Goal: Task Accomplishment & Management: Use online tool/utility

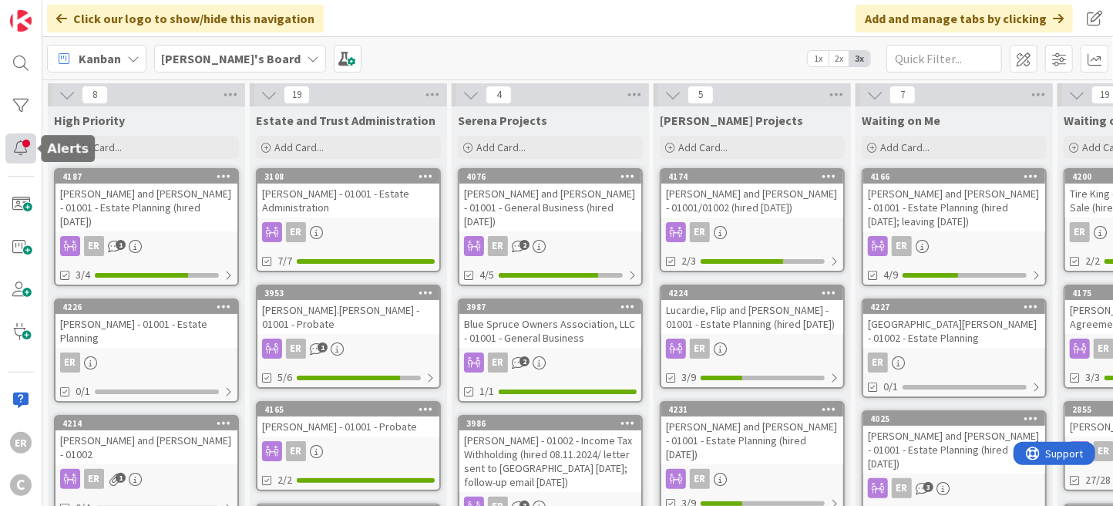
click at [12, 154] on div at bounding box center [20, 148] width 31 height 30
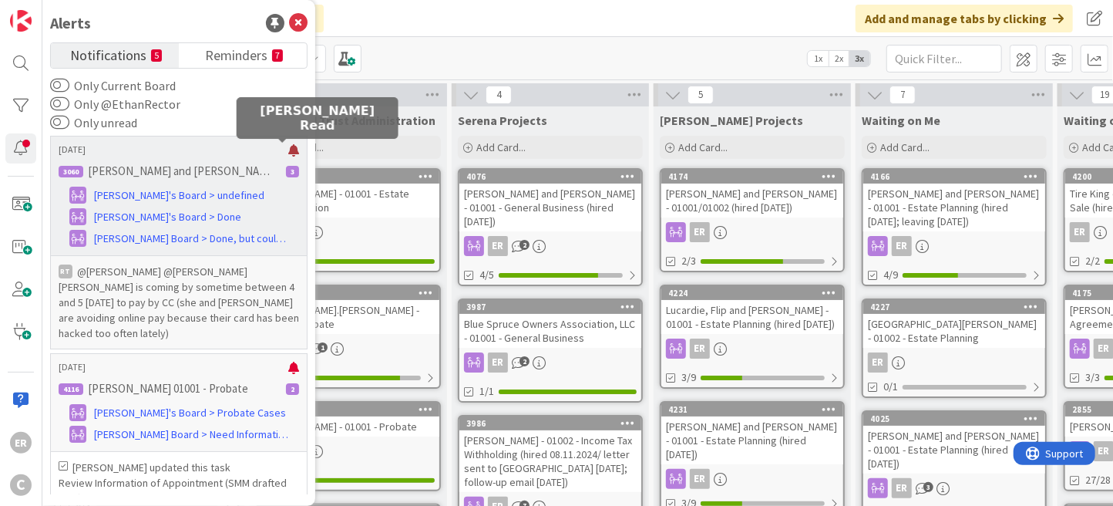
click at [288, 151] on div at bounding box center [293, 150] width 11 height 12
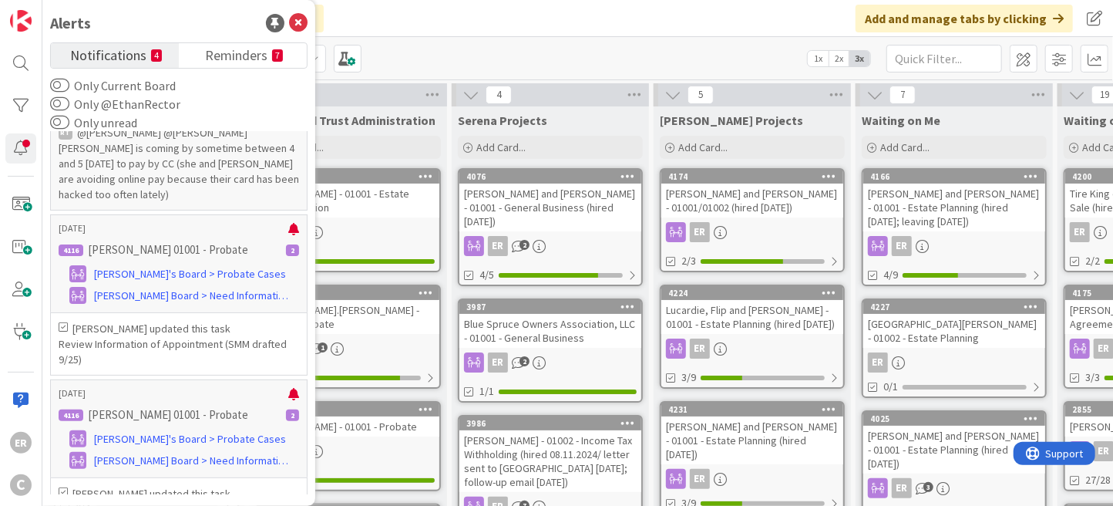
scroll to position [154, 0]
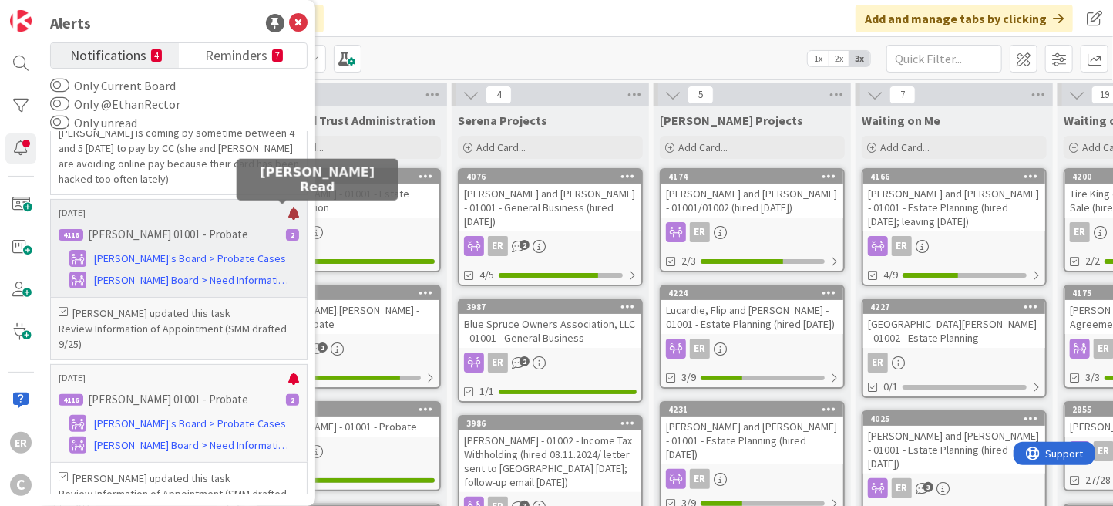
click at [288, 210] on div at bounding box center [293, 213] width 11 height 12
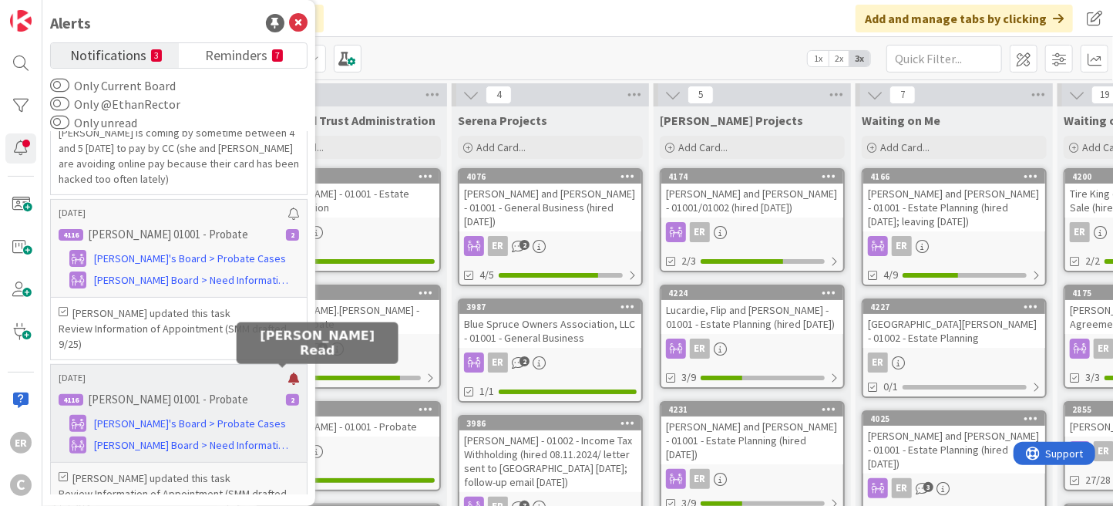
click at [288, 376] on div at bounding box center [293, 378] width 11 height 12
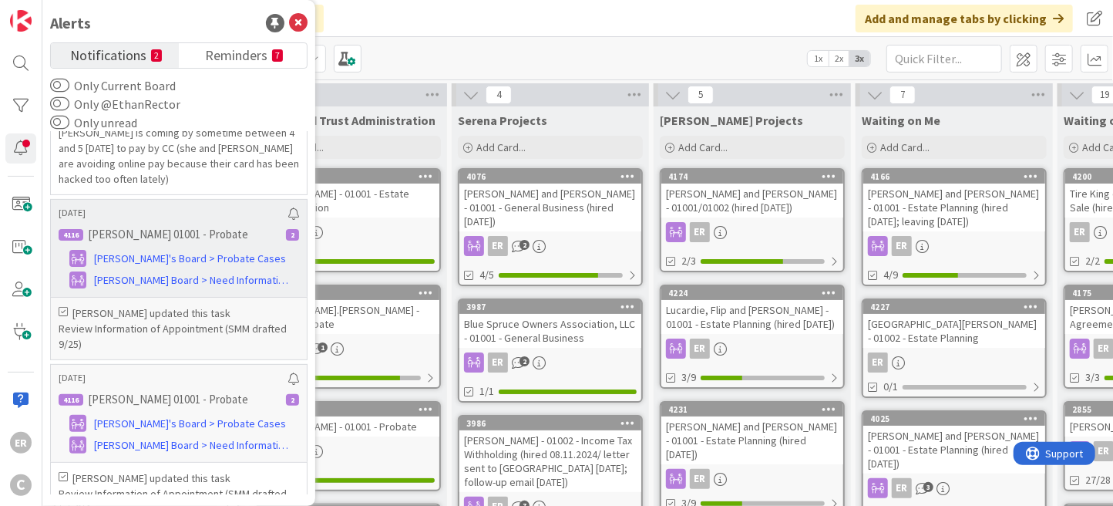
scroll to position [385, 0]
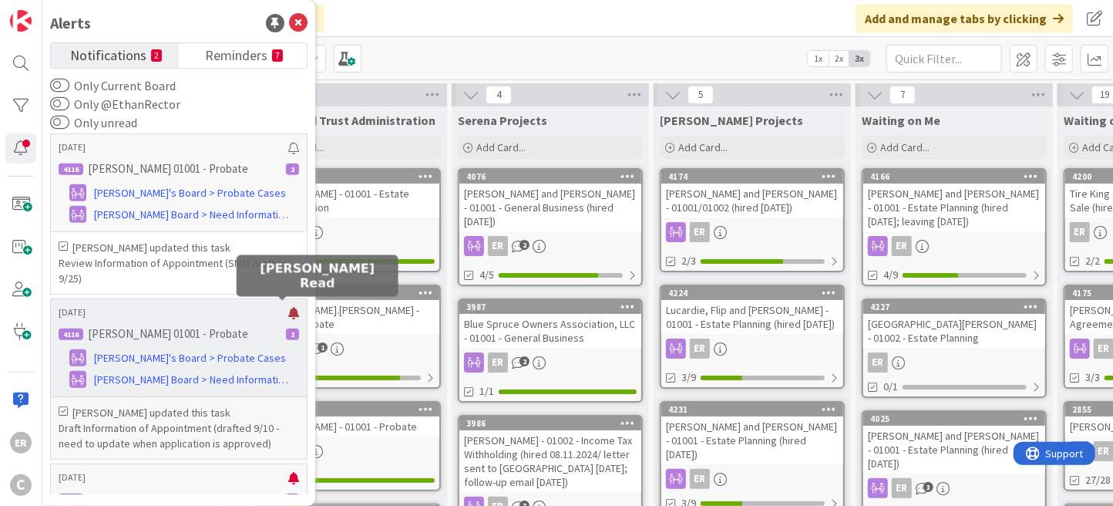
click at [288, 309] on div at bounding box center [293, 313] width 11 height 12
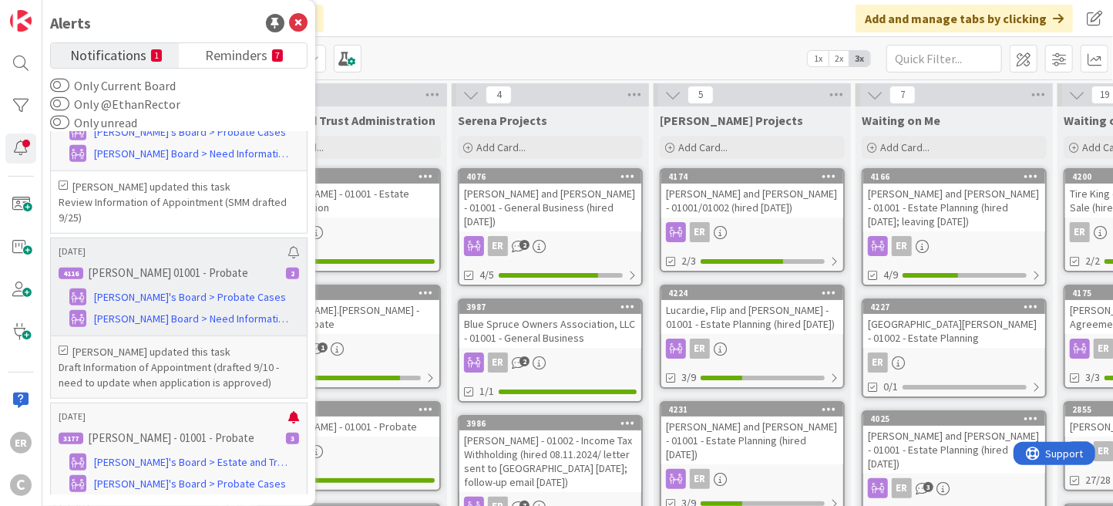
scroll to position [528, 0]
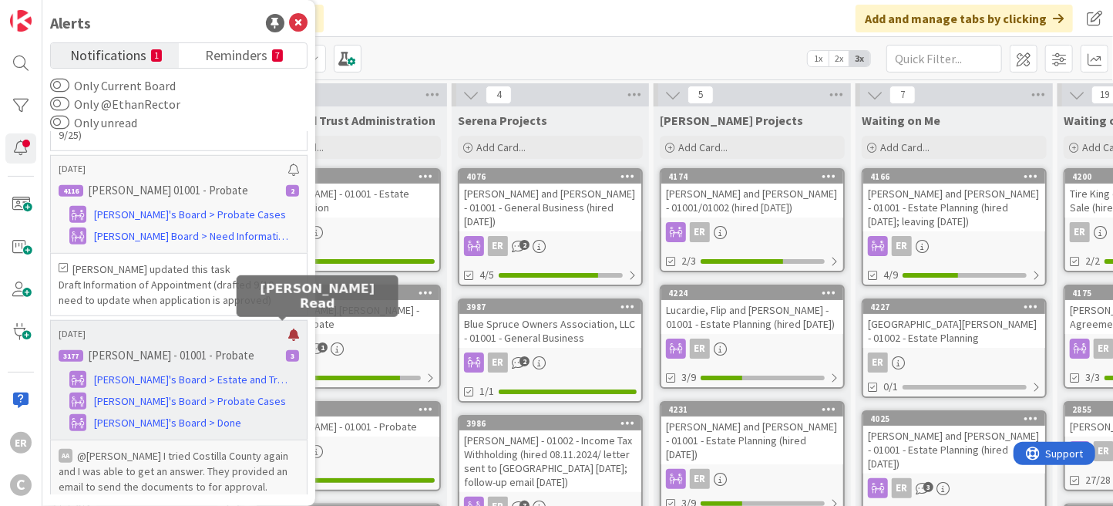
click at [288, 328] on div at bounding box center [293, 334] width 11 height 12
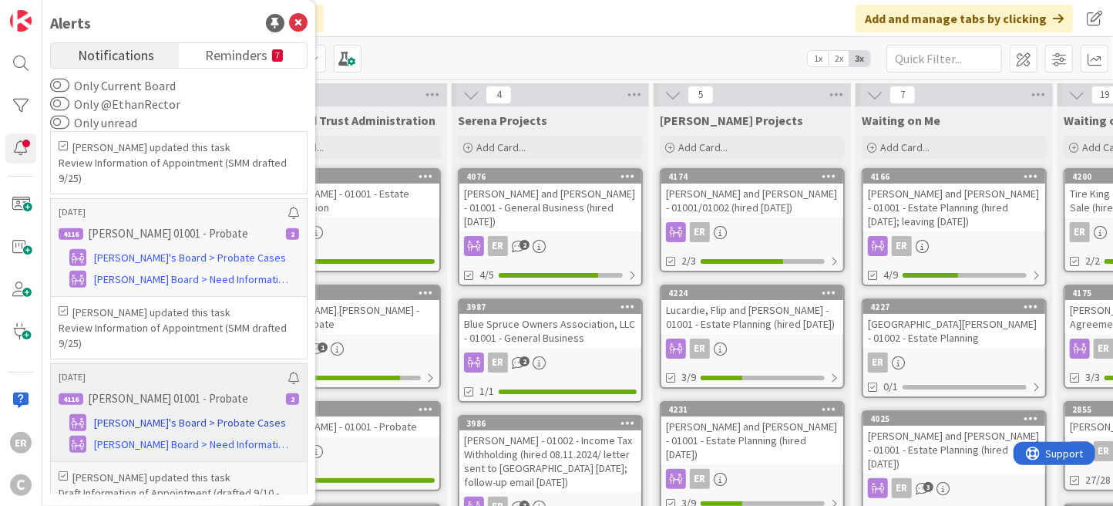
scroll to position [0, 0]
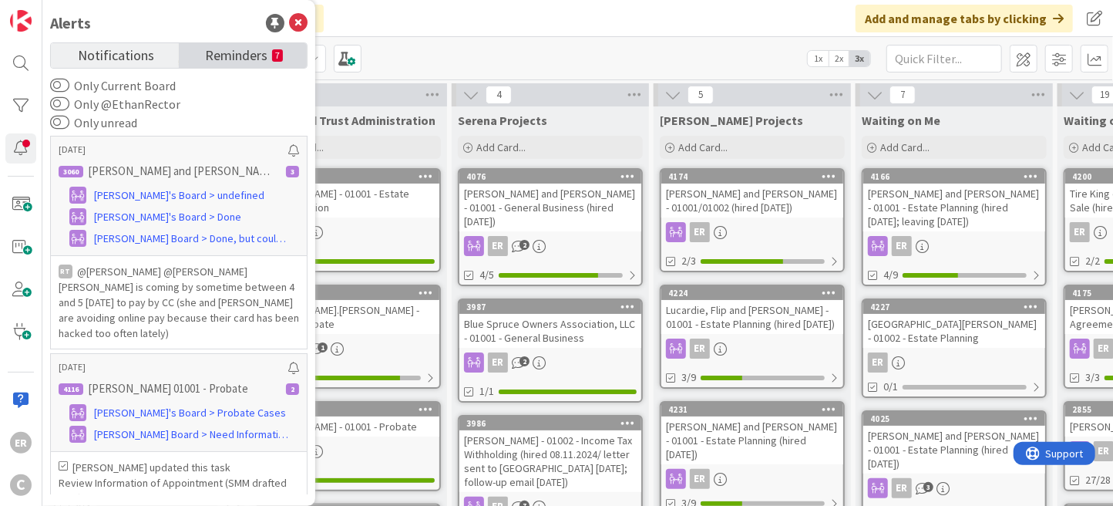
click at [226, 50] on span "Reminders" at bounding box center [236, 54] width 62 height 22
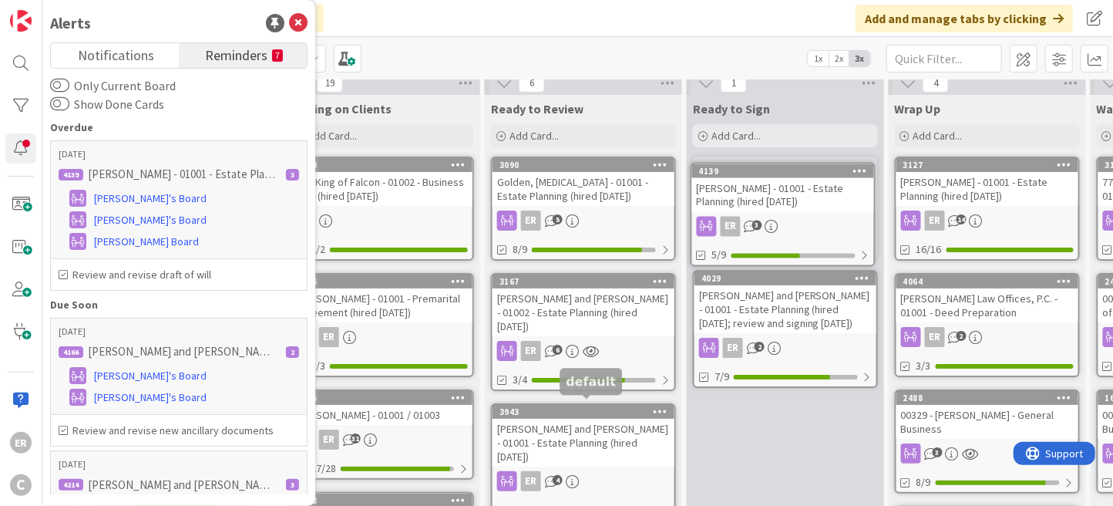
scroll to position [0, 774]
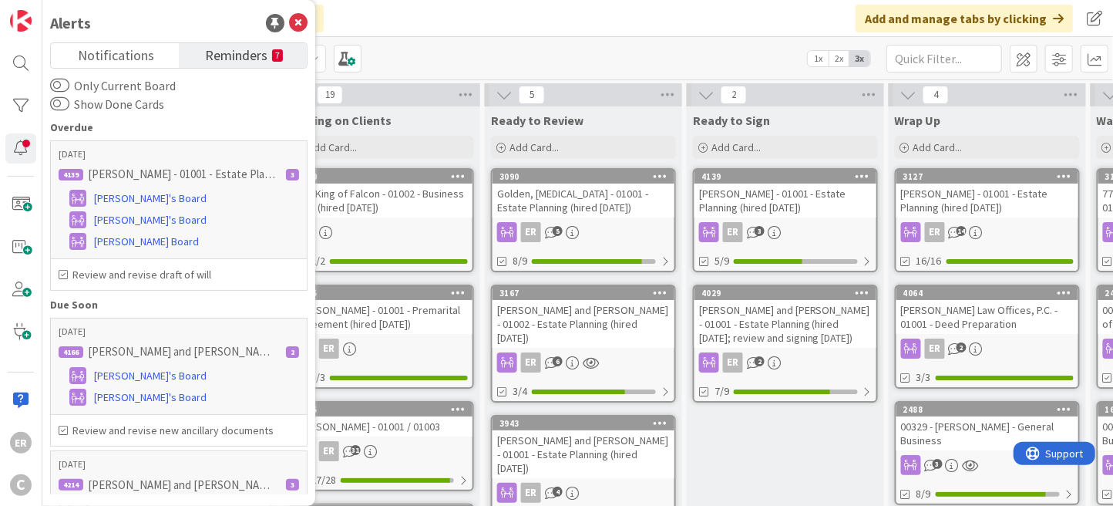
click at [833, 214] on div "[PERSON_NAME] - 01001 - Estate Planning (hired [DATE])" at bounding box center [785, 200] width 182 height 34
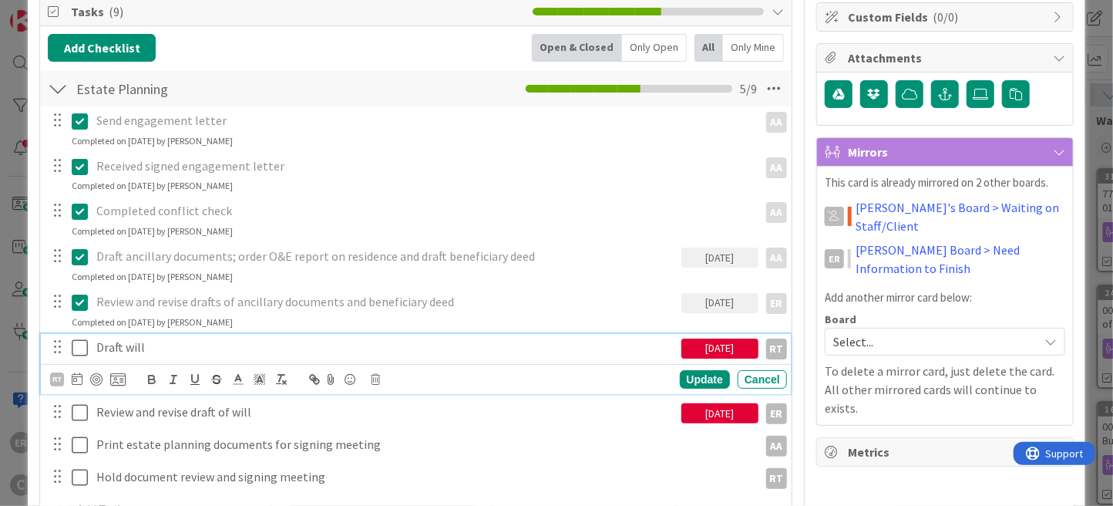
click at [74, 348] on icon at bounding box center [80, 347] width 16 height 18
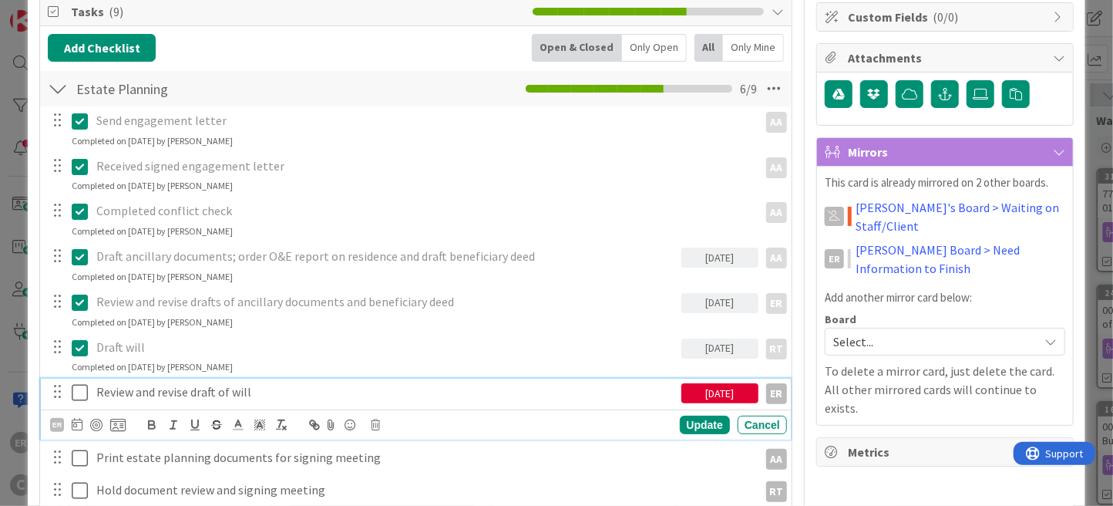
click at [82, 391] on icon at bounding box center [80, 392] width 16 height 18
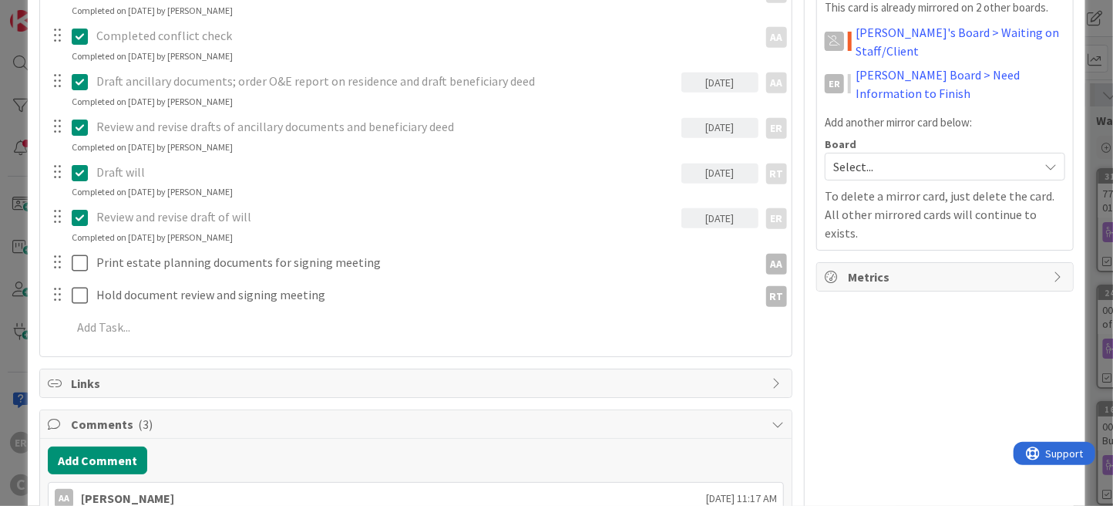
scroll to position [462, 0]
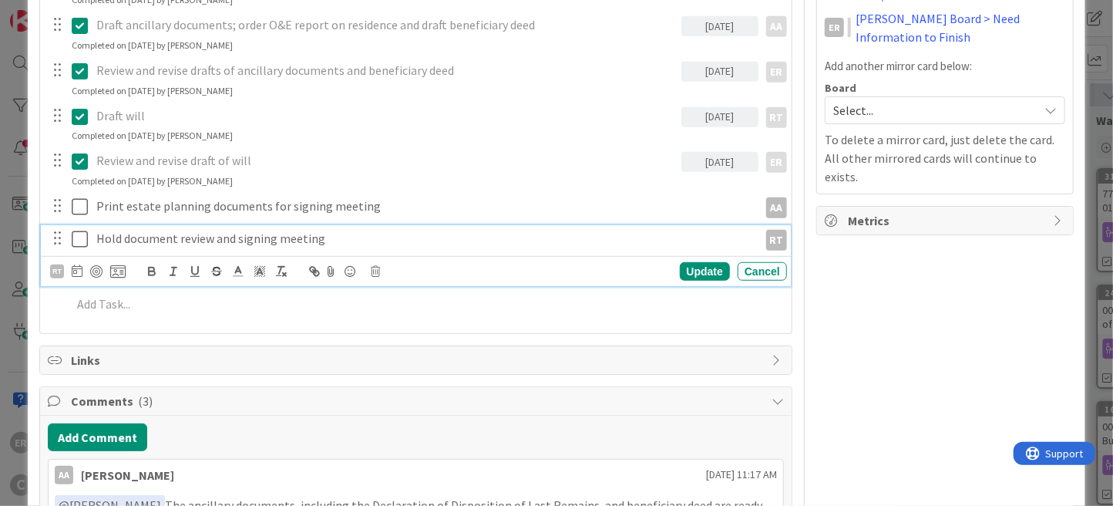
click at [170, 237] on p "Hold document review and signing meeting" at bounding box center [423, 239] width 655 height 18
click at [74, 273] on icon at bounding box center [77, 270] width 11 height 12
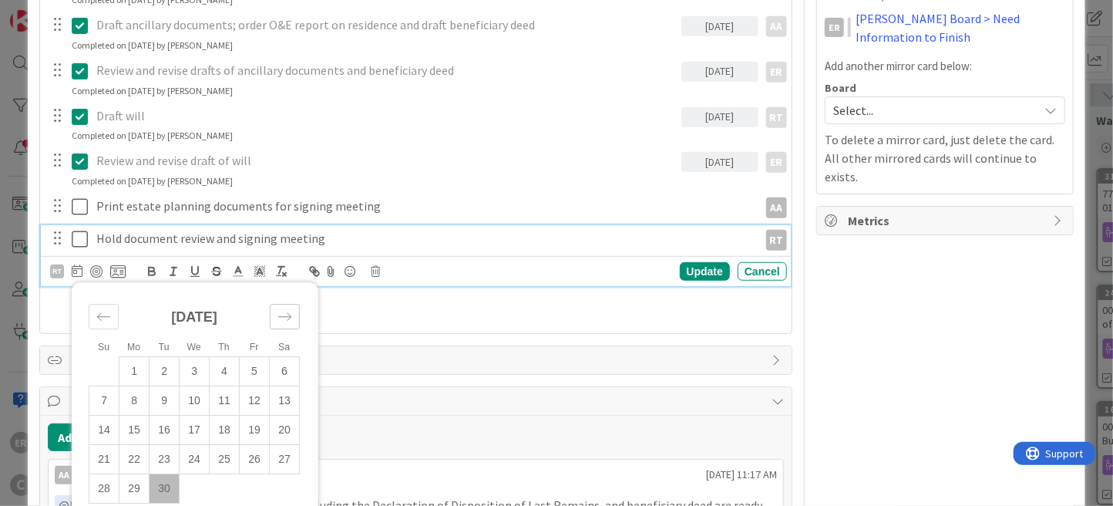
click at [288, 324] on div "Move forward to switch to the next month." at bounding box center [285, 316] width 30 height 25
click at [198, 366] on td "1" at bounding box center [195, 371] width 30 height 29
type input "[DATE]"
click at [680, 277] on div "Update" at bounding box center [705, 271] width 50 height 18
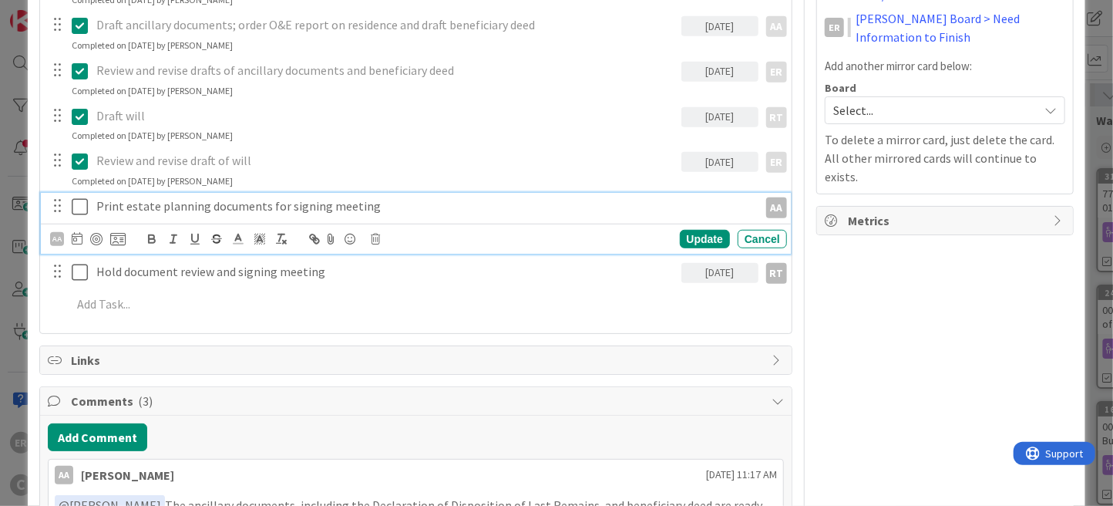
click at [116, 209] on p "Print estate planning documents for signing meeting" at bounding box center [423, 206] width 655 height 18
click at [76, 239] on icon at bounding box center [77, 238] width 11 height 12
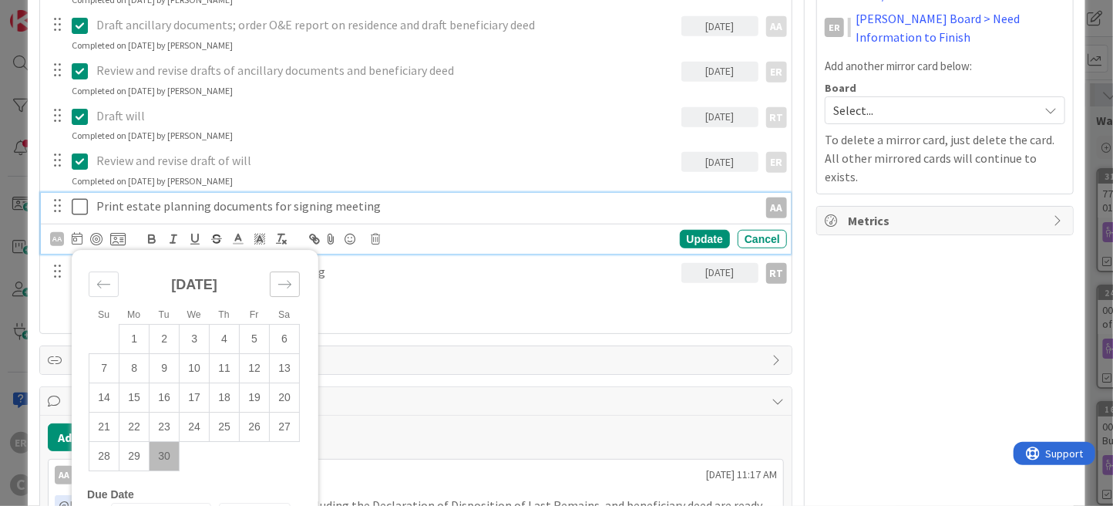
click at [287, 283] on icon "Move forward to switch to the next month." at bounding box center [284, 284] width 15 height 15
click at [200, 338] on td "1" at bounding box center [195, 338] width 30 height 29
type input "[DATE]"
click at [681, 243] on div "Update" at bounding box center [705, 239] width 50 height 18
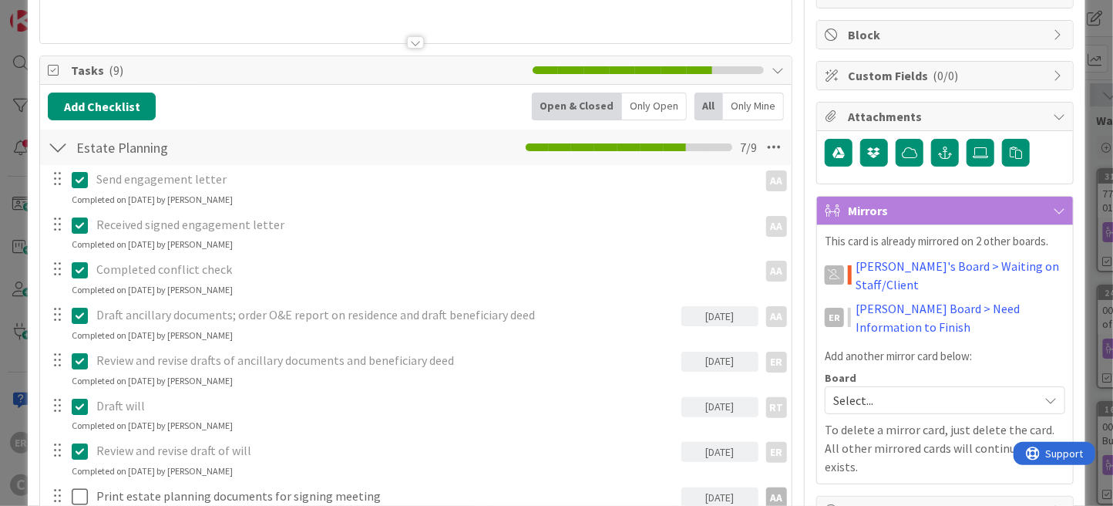
scroll to position [0, 0]
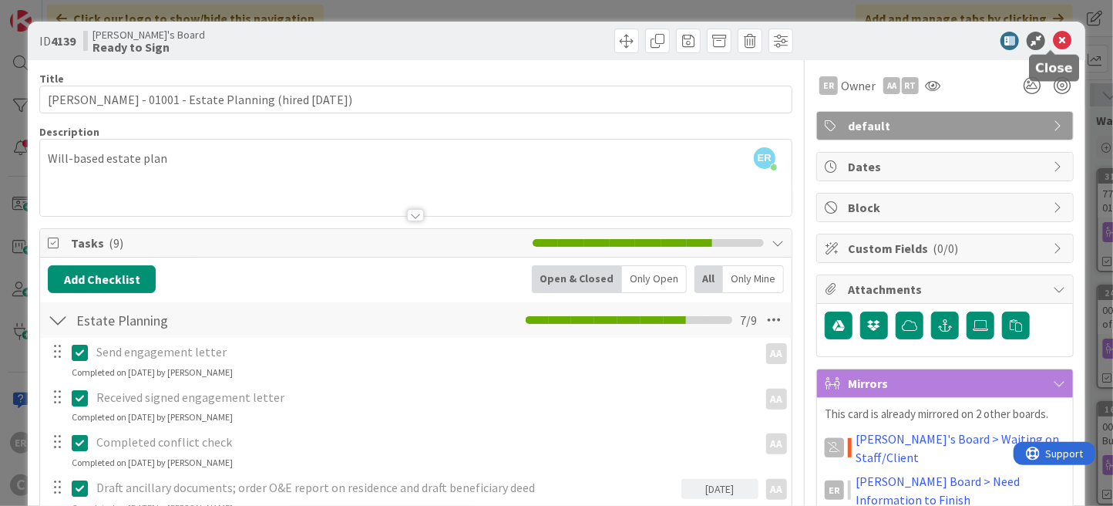
click at [1054, 43] on icon at bounding box center [1062, 41] width 18 height 18
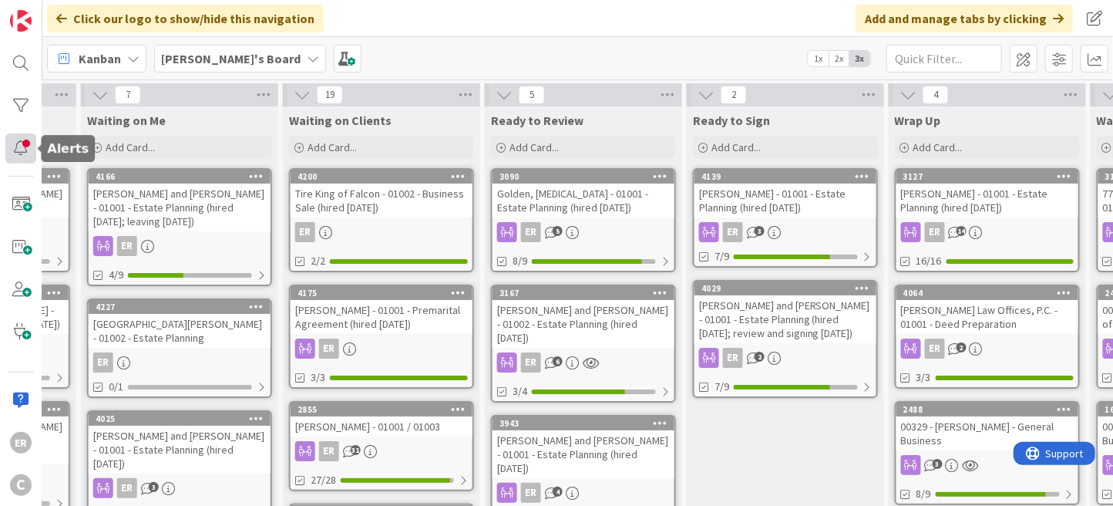
click at [29, 147] on div at bounding box center [20, 148] width 31 height 30
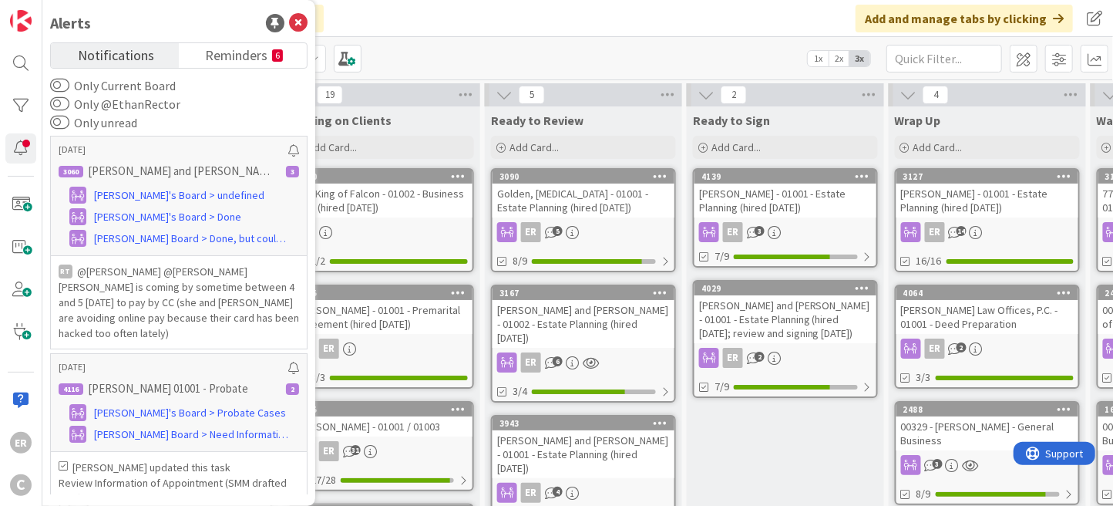
click at [828, 326] on div "[PERSON_NAME] and [PERSON_NAME] - 01001 - Estate Planning (hired [DATE]; review…" at bounding box center [785, 319] width 182 height 48
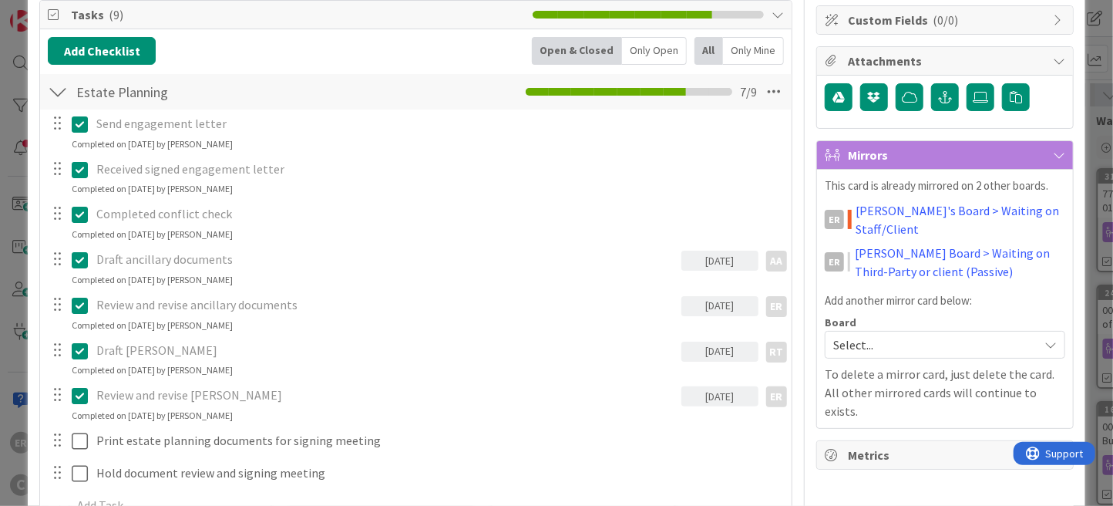
scroll to position [462, 0]
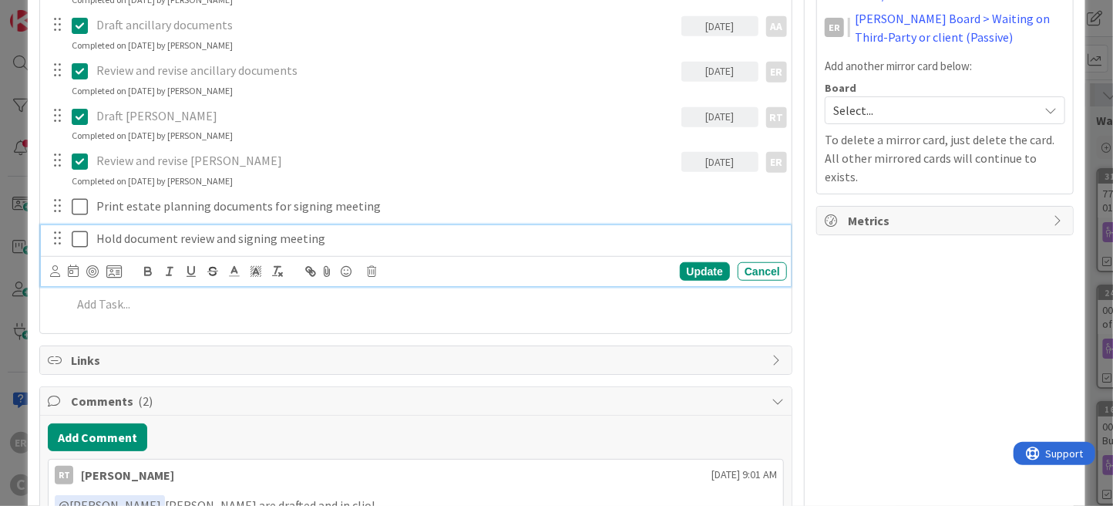
click at [337, 236] on p "Hold document review and signing meeting" at bounding box center [438, 239] width 684 height 18
click at [69, 266] on icon at bounding box center [73, 270] width 11 height 12
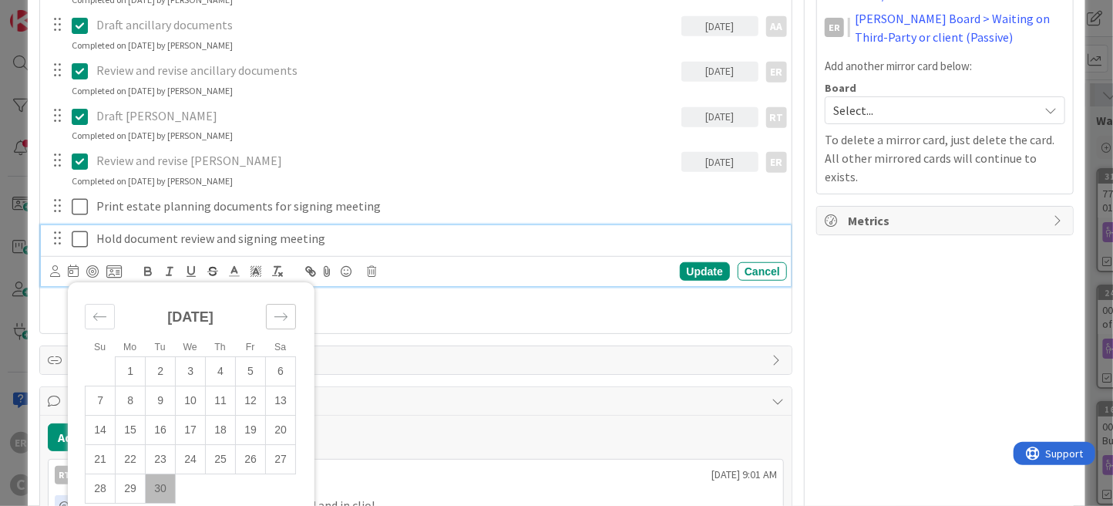
click at [275, 310] on icon "Move forward to switch to the next month." at bounding box center [281, 316] width 15 height 15
click at [165, 422] on td "14" at bounding box center [161, 429] width 30 height 29
type input "[DATE]"
click at [681, 272] on div "Update" at bounding box center [705, 271] width 50 height 18
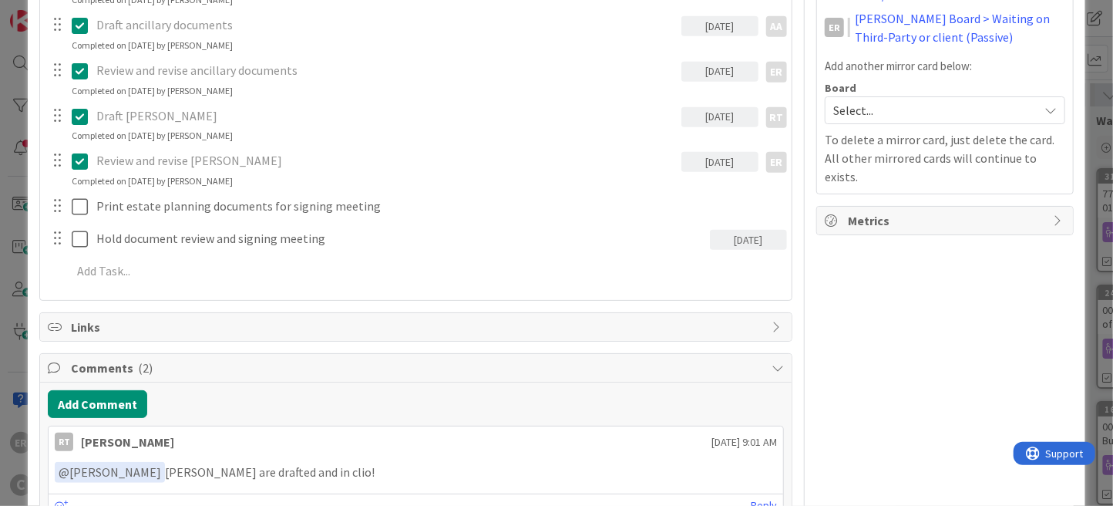
scroll to position [0, 0]
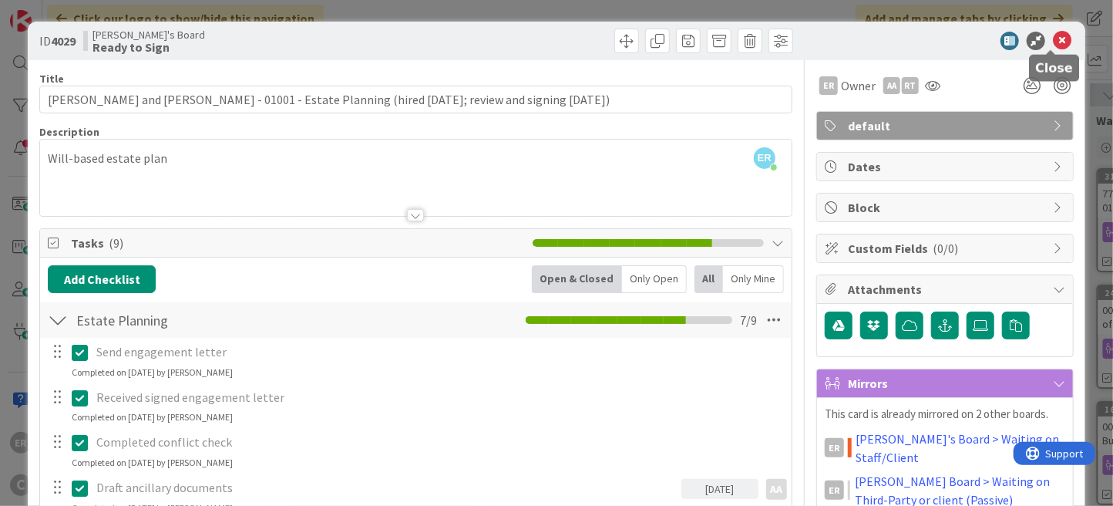
click at [1053, 37] on icon at bounding box center [1062, 41] width 18 height 18
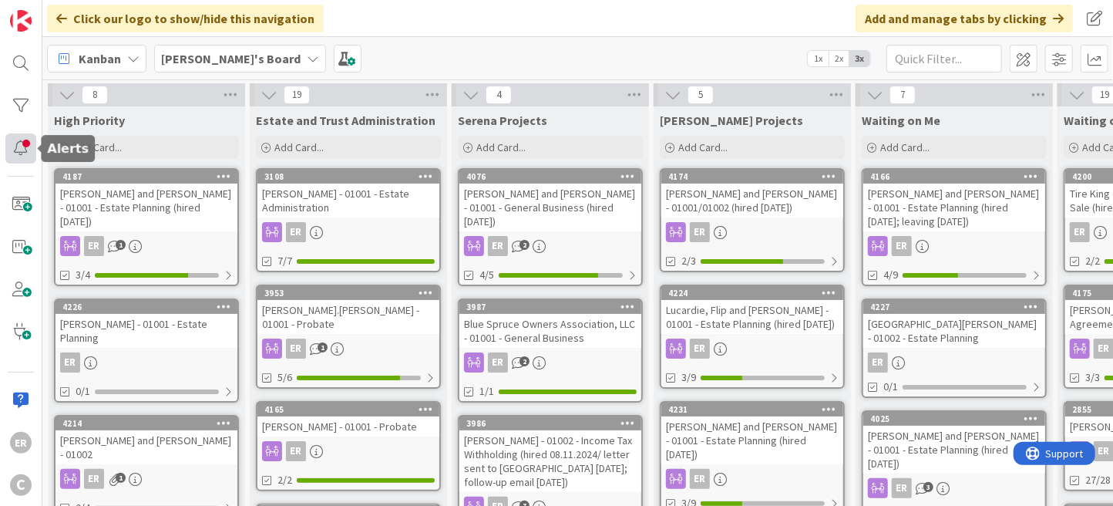
click at [18, 140] on div at bounding box center [20, 148] width 31 height 30
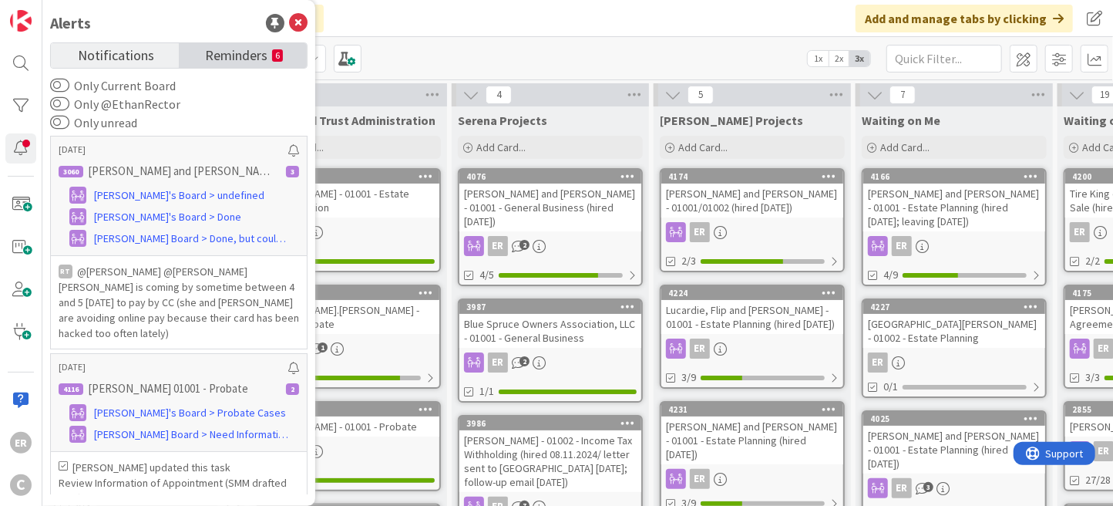
click at [233, 51] on span "Reminders" at bounding box center [236, 54] width 62 height 22
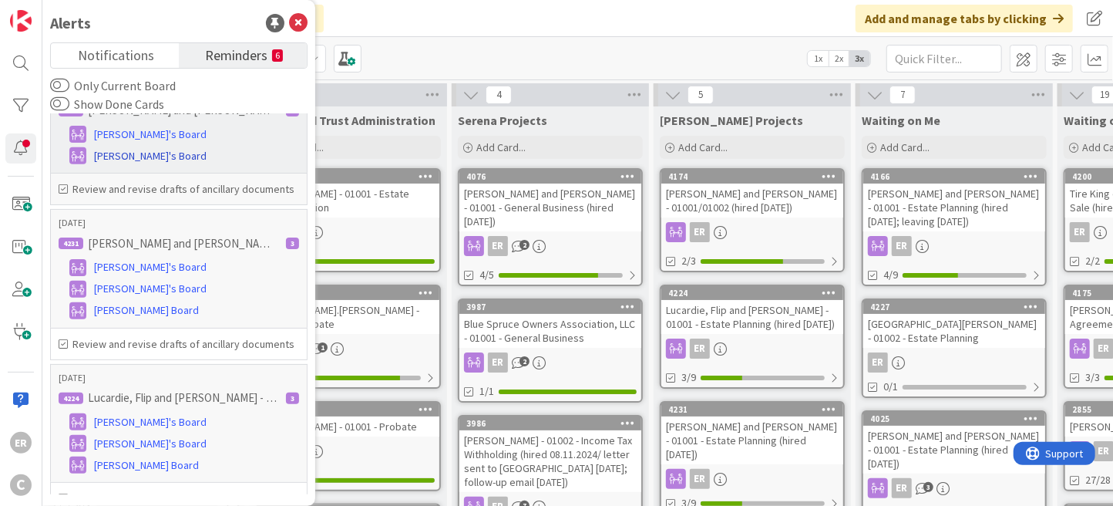
scroll to position [509, 0]
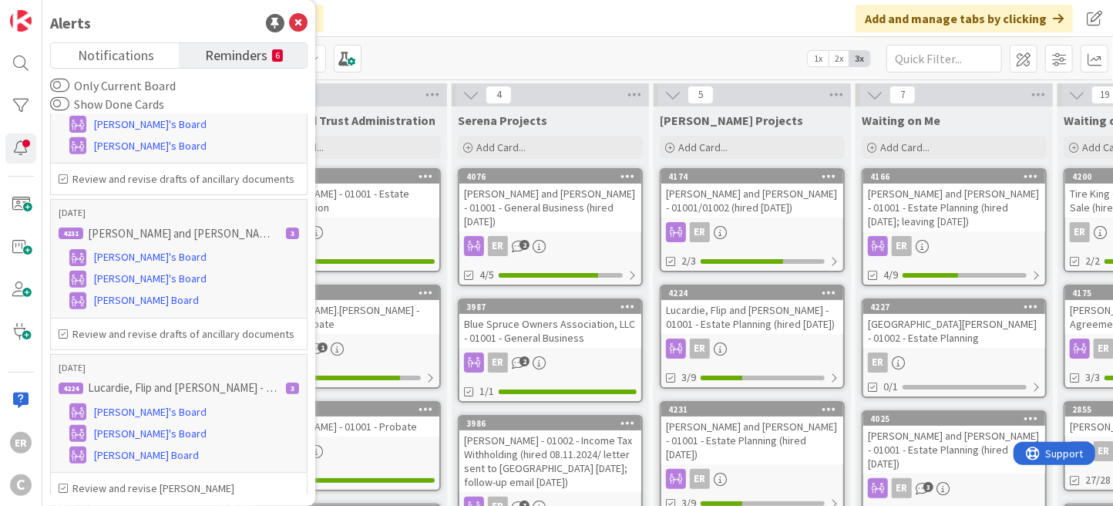
click at [260, 51] on span "Reminders" at bounding box center [236, 54] width 62 height 22
click at [425, 70] on div "Kanban [PERSON_NAME]'s Board 1x 2x 3x" at bounding box center [577, 58] width 1070 height 42
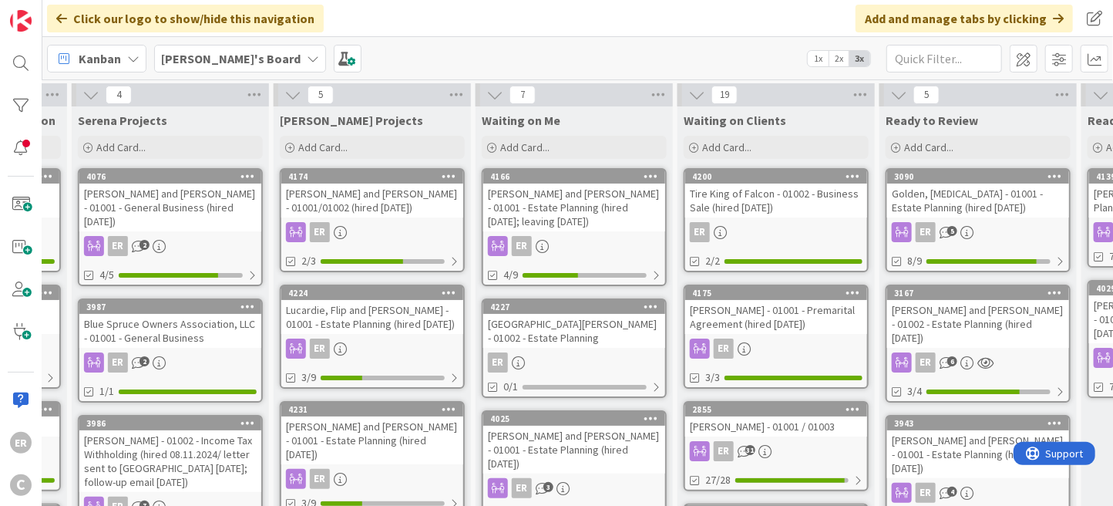
scroll to position [0, 0]
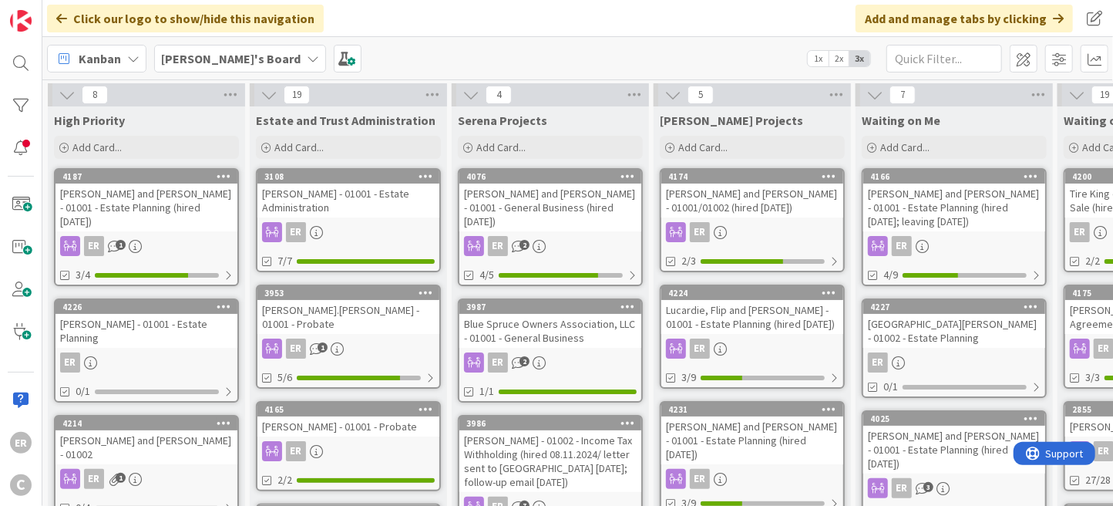
click at [173, 204] on div "[PERSON_NAME] and [PERSON_NAME] - 01001 - Estate Planning (hired [DATE])" at bounding box center [146, 207] width 182 height 48
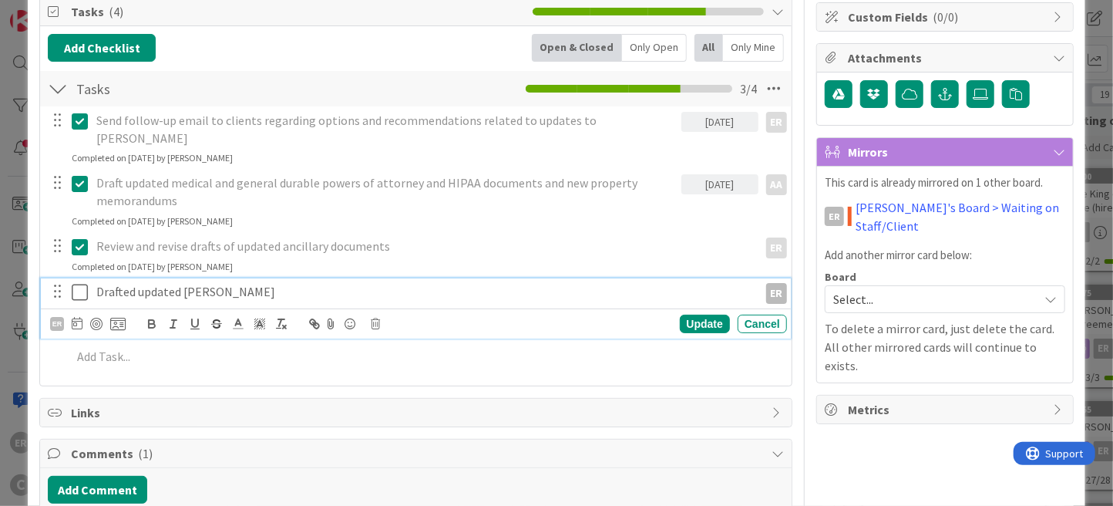
click at [84, 283] on icon at bounding box center [80, 292] width 16 height 18
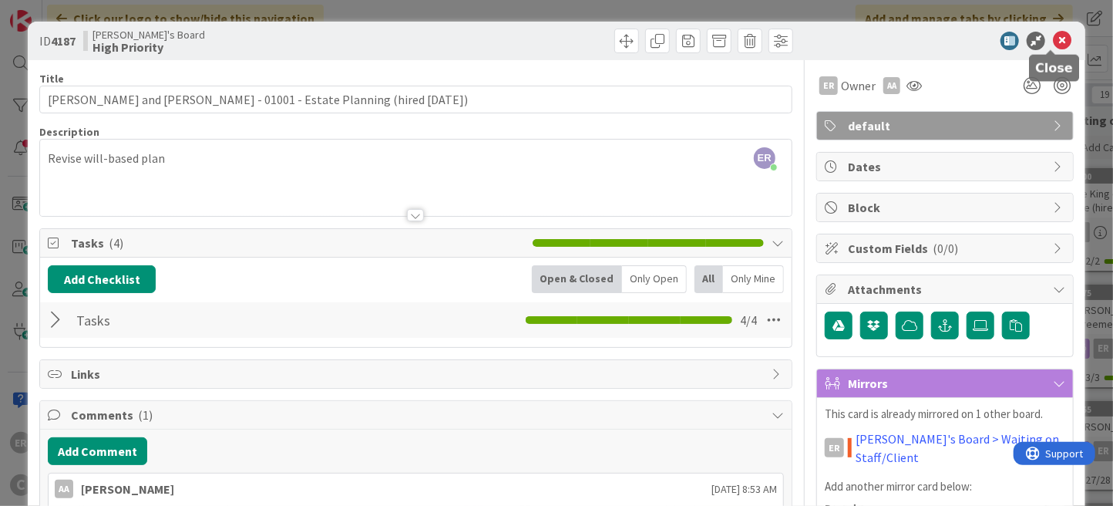
click at [1053, 42] on icon at bounding box center [1062, 41] width 18 height 18
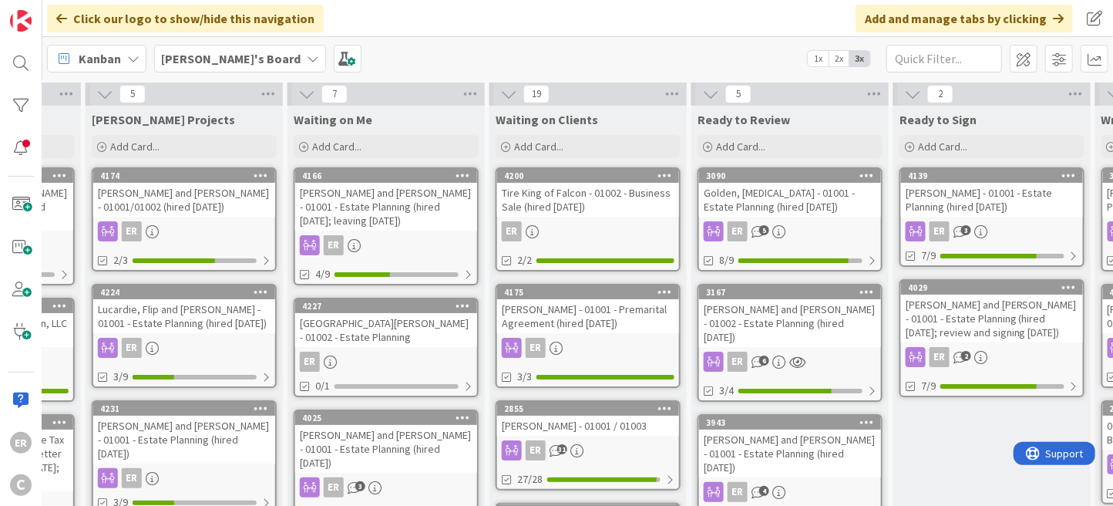
scroll to position [0, 568]
click at [413, 210] on div "[PERSON_NAME] and [PERSON_NAME] - 01001 - Estate Planning (hired [DATE]; leavin…" at bounding box center [386, 207] width 182 height 48
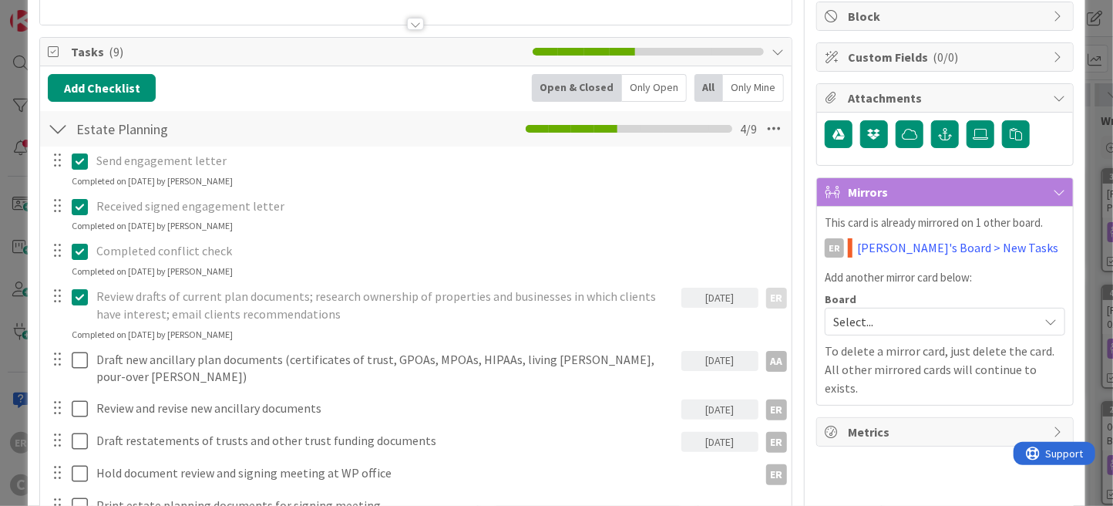
scroll to position [231, 0]
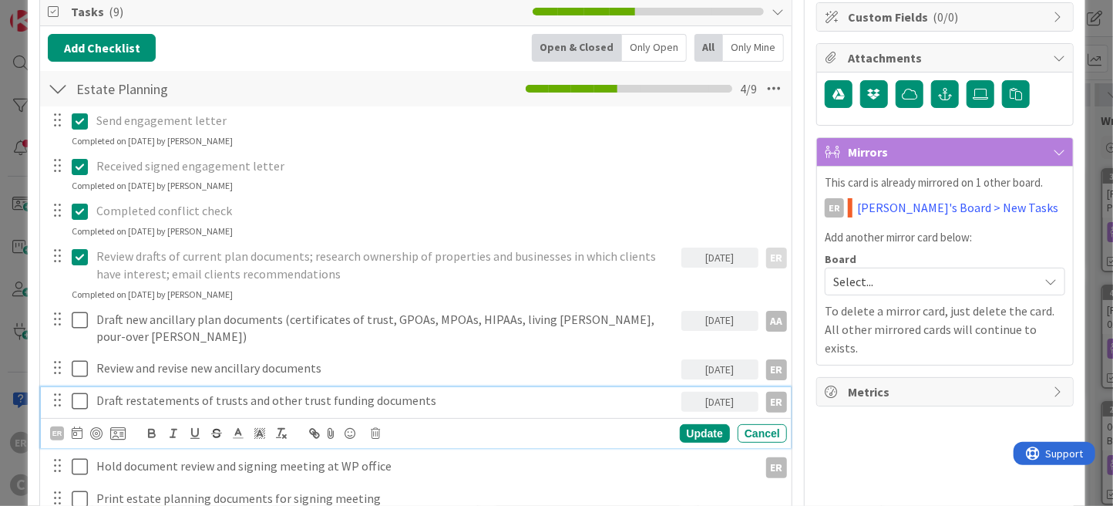
click at [385, 391] on p "Draft restatements of trusts and other trust funding documents" at bounding box center [385, 400] width 578 height 18
click at [76, 426] on icon at bounding box center [77, 432] width 11 height 12
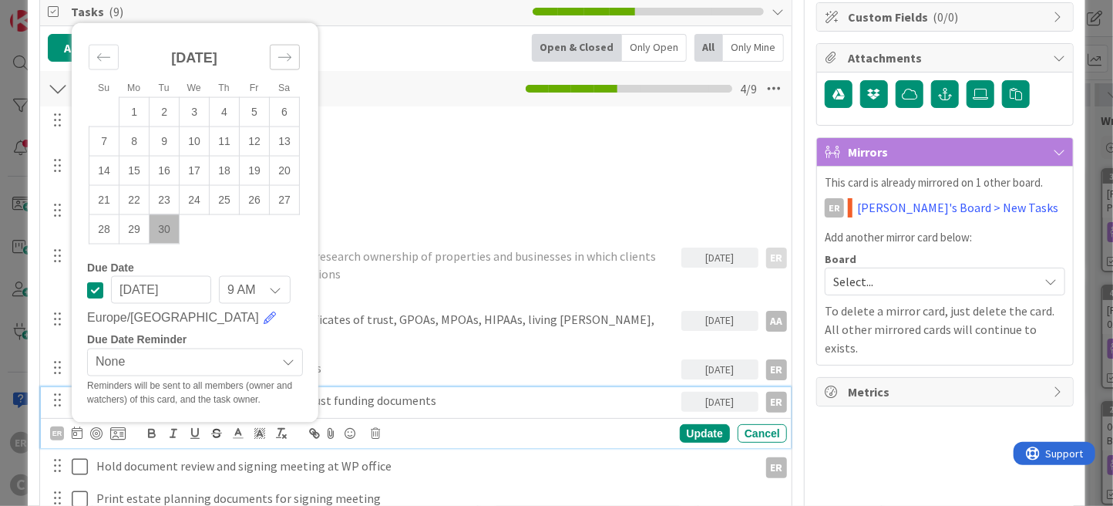
click at [290, 49] on icon "Move forward to switch to the next month." at bounding box center [284, 56] width 15 height 15
click at [412, 145] on div "Send engagement letter Update Cancel Completed on [DATE] by [PERSON_NAME]" at bounding box center [416, 127] width 750 height 41
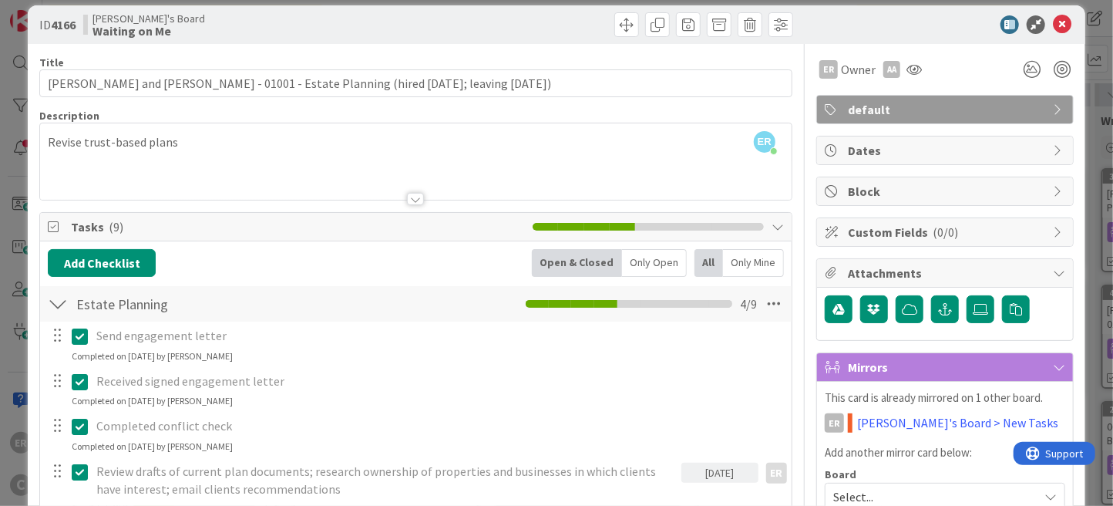
scroll to position [0, 0]
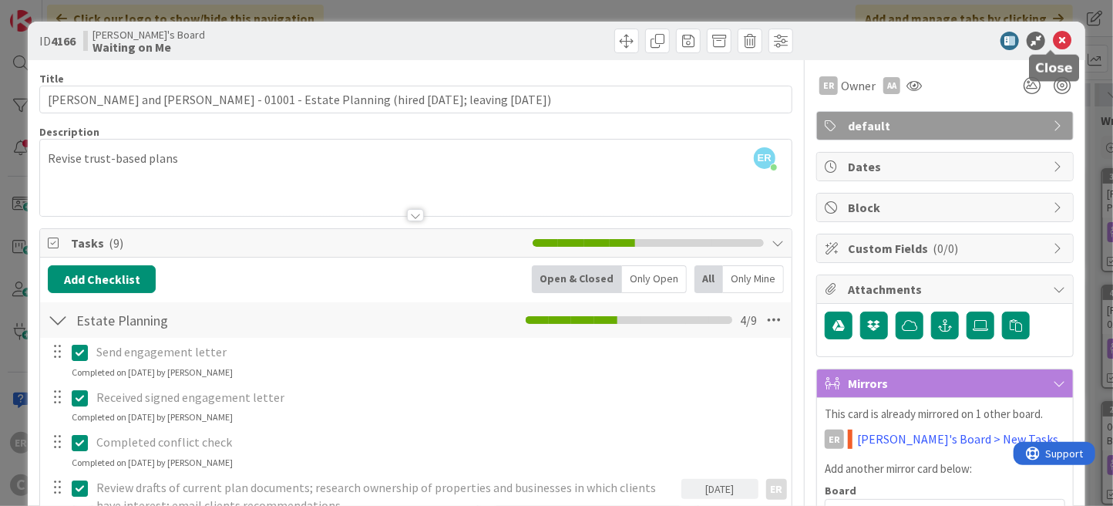
click at [1053, 47] on icon at bounding box center [1062, 41] width 18 height 18
